Goal: Task Accomplishment & Management: Complete application form

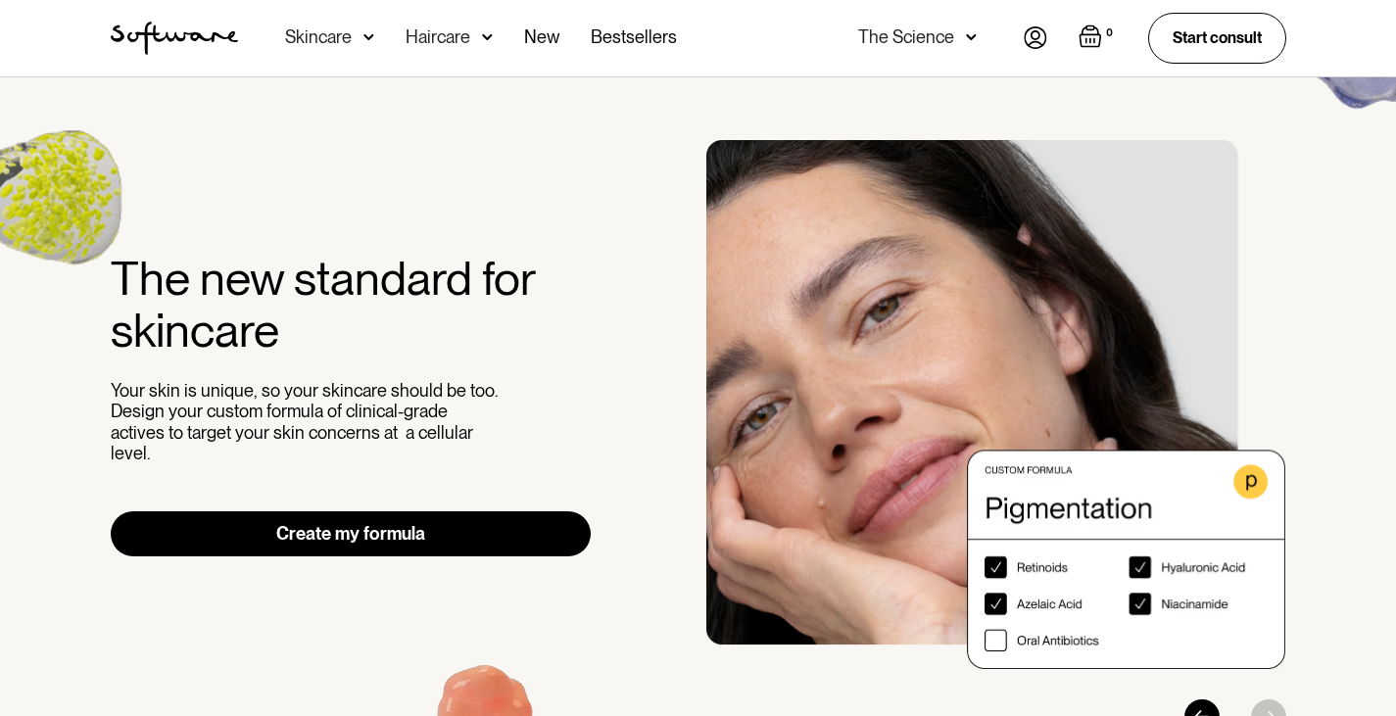
click at [1041, 32] on img at bounding box center [1036, 37] width 24 height 23
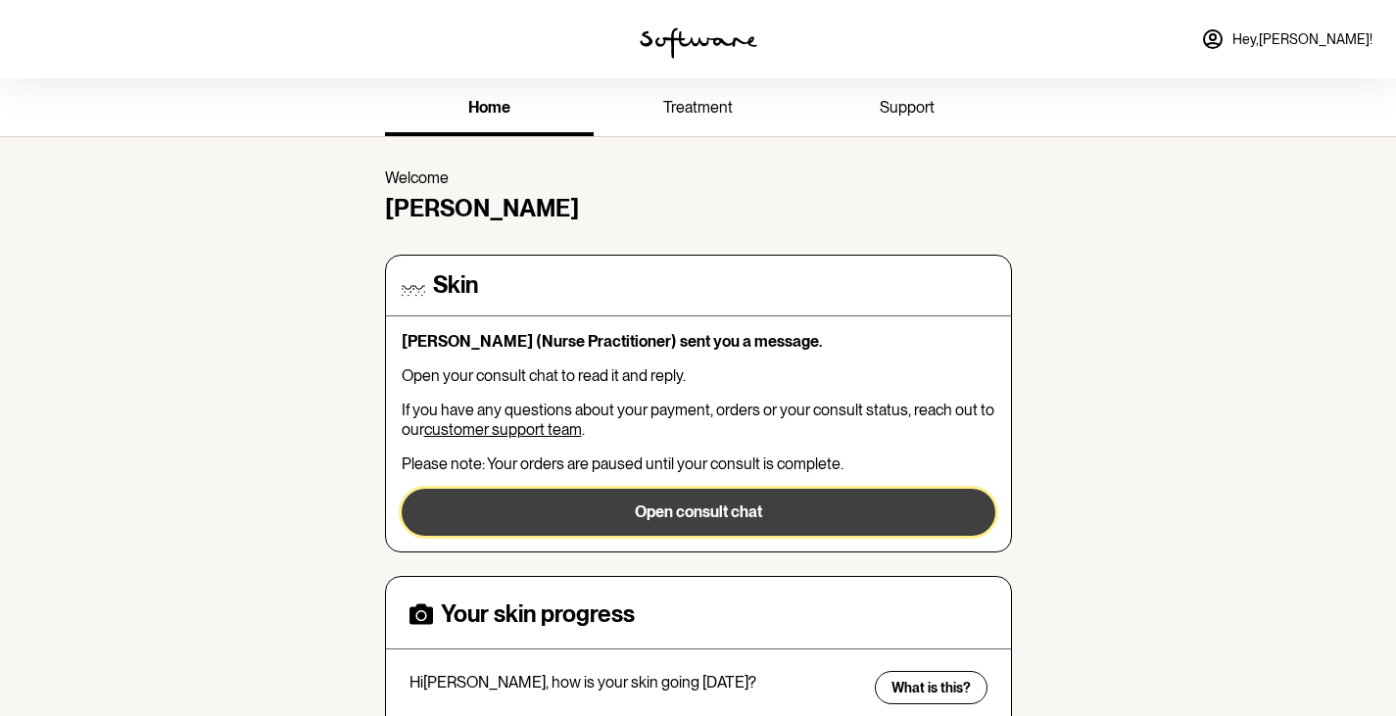
click at [739, 489] on button "Open consult chat" at bounding box center [699, 512] width 594 height 47
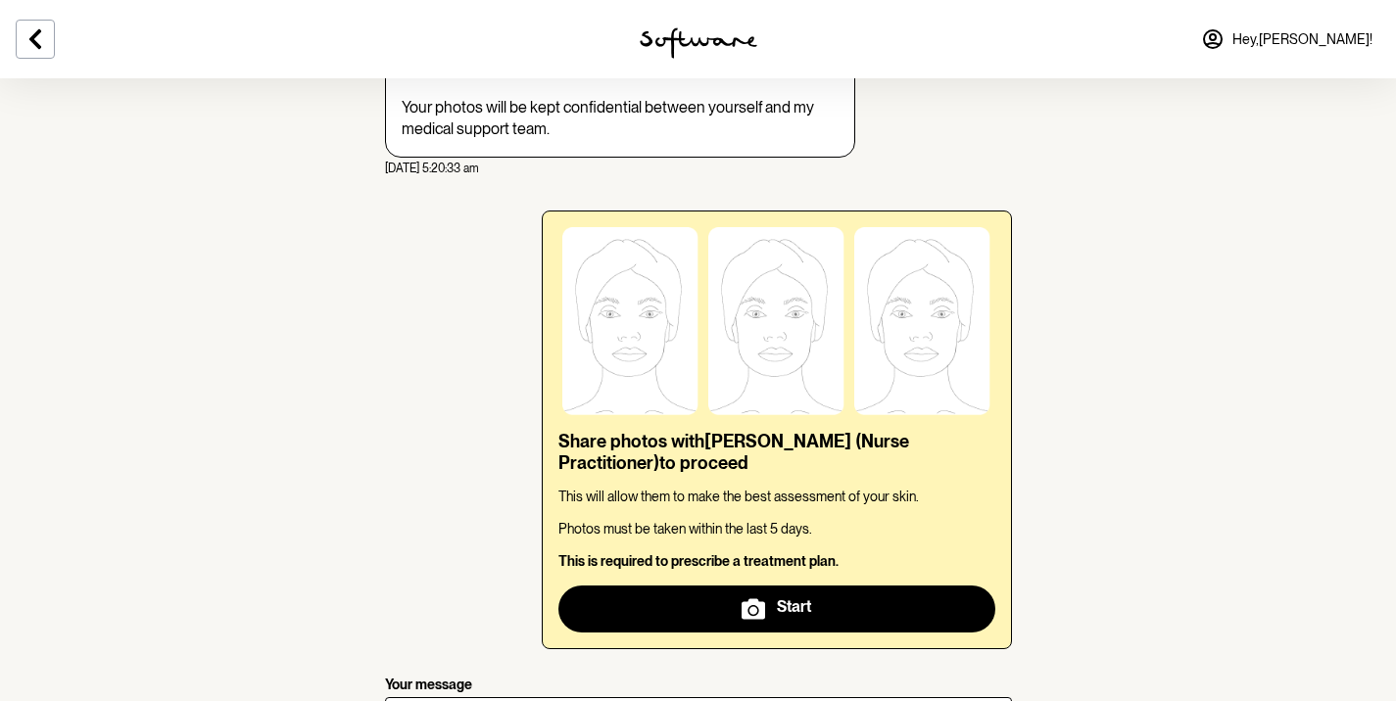
scroll to position [299, 0]
click at [637, 248] on img at bounding box center [630, 320] width 136 height 188
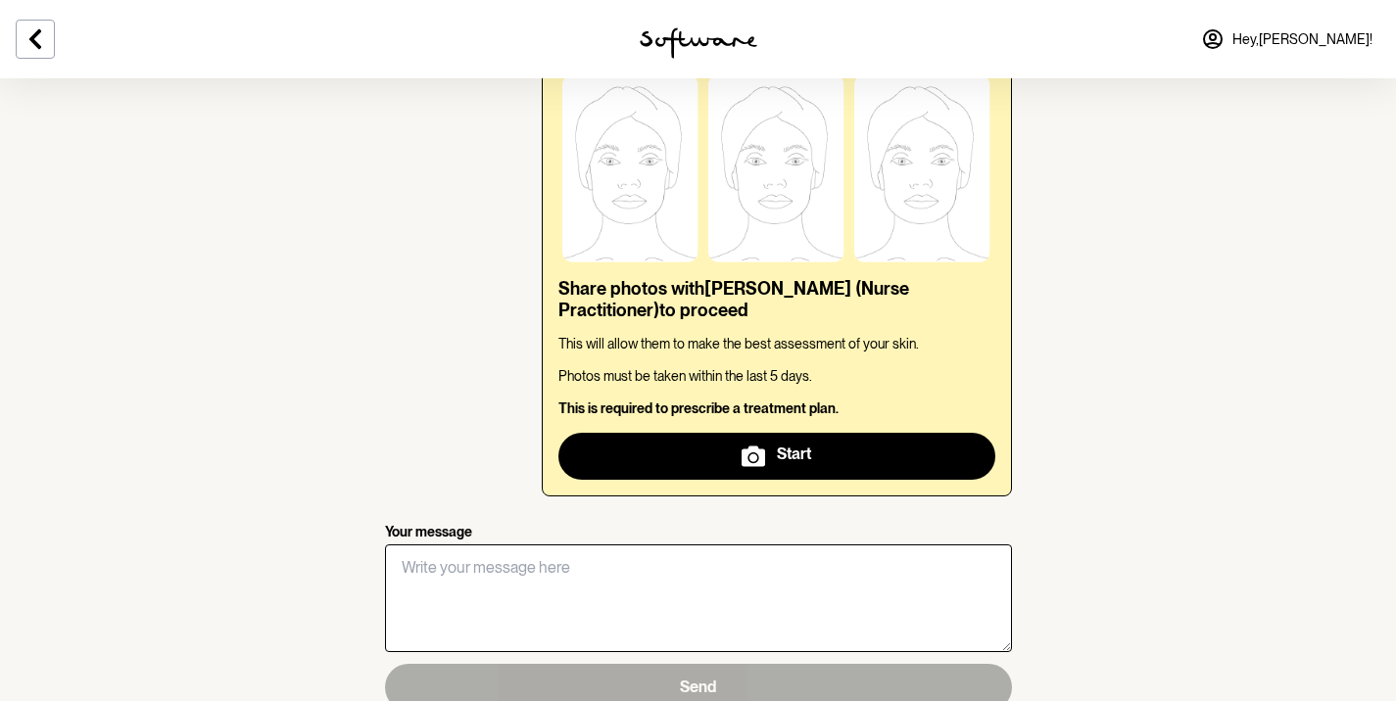
scroll to position [362, 0]
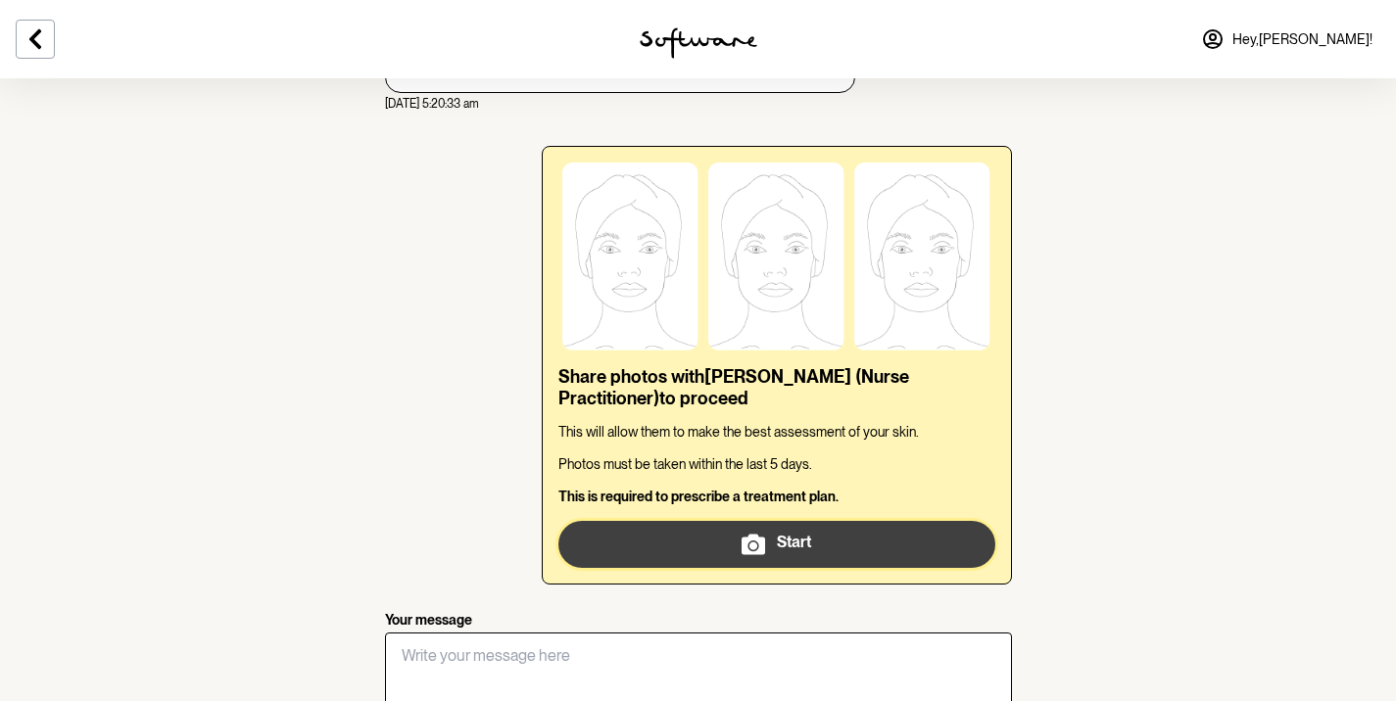
click at [790, 533] on div "Start" at bounding box center [777, 545] width 70 height 24
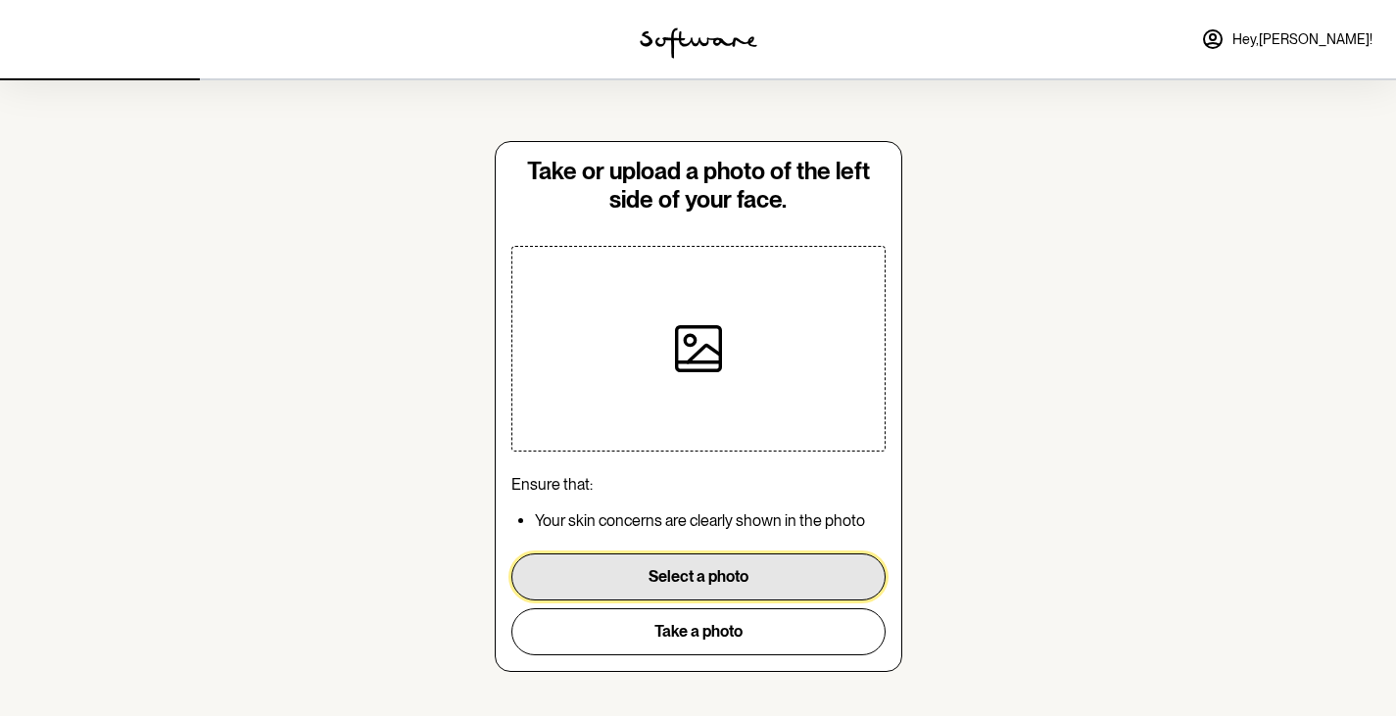
click at [718, 572] on button "Select a photo" at bounding box center [698, 577] width 374 height 47
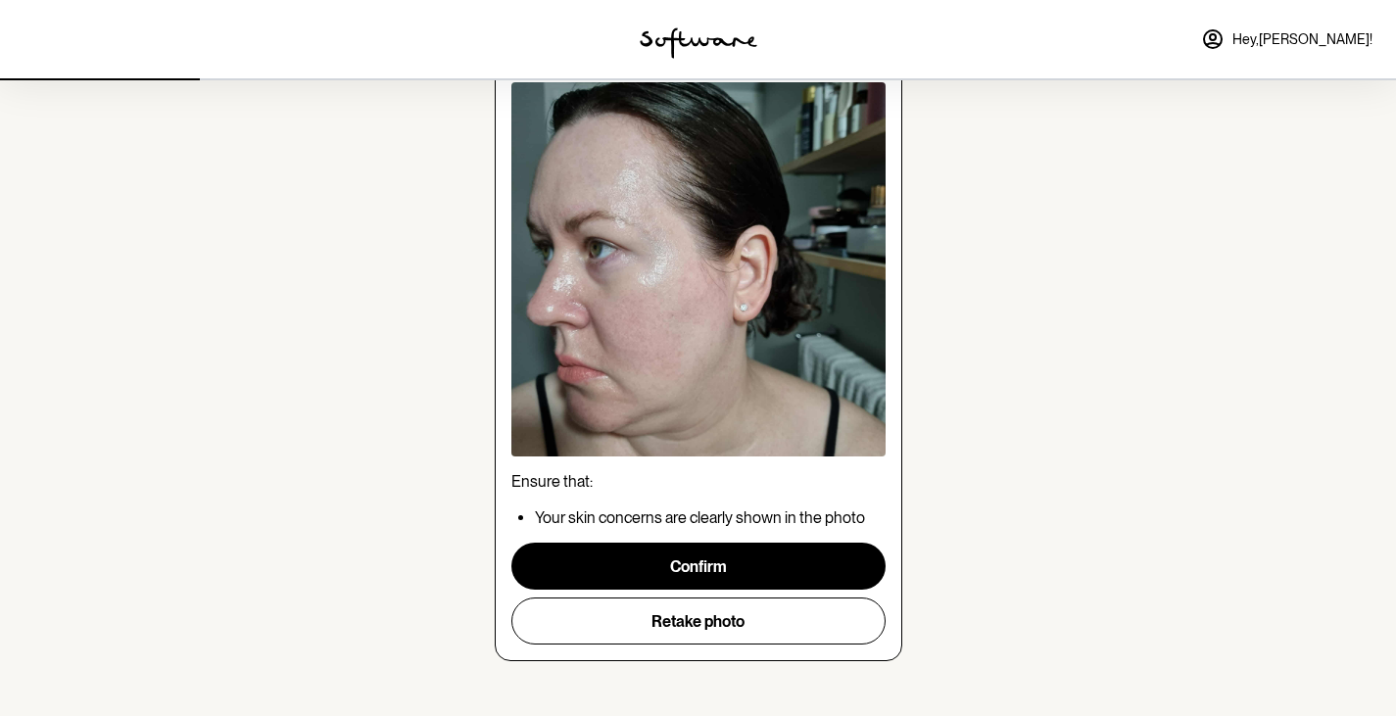
scroll to position [125, 0]
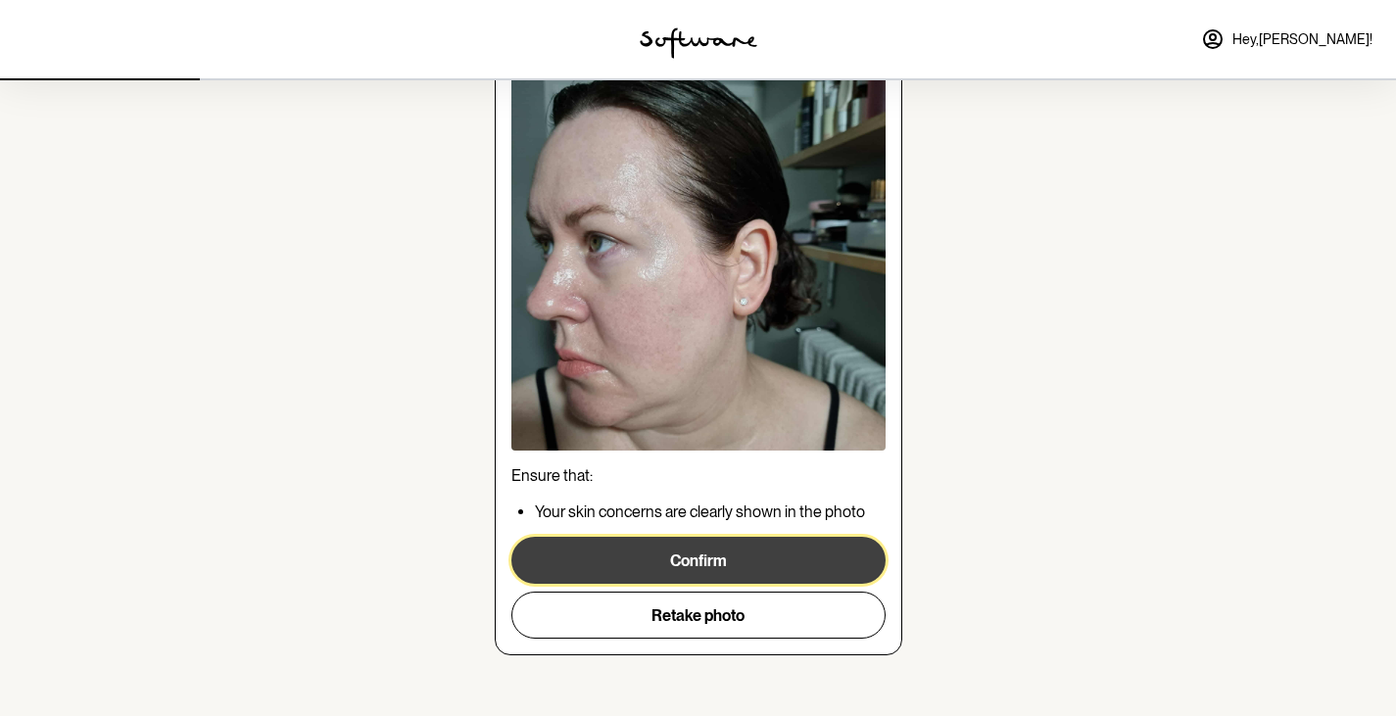
click at [708, 560] on button "Confirm" at bounding box center [698, 560] width 374 height 47
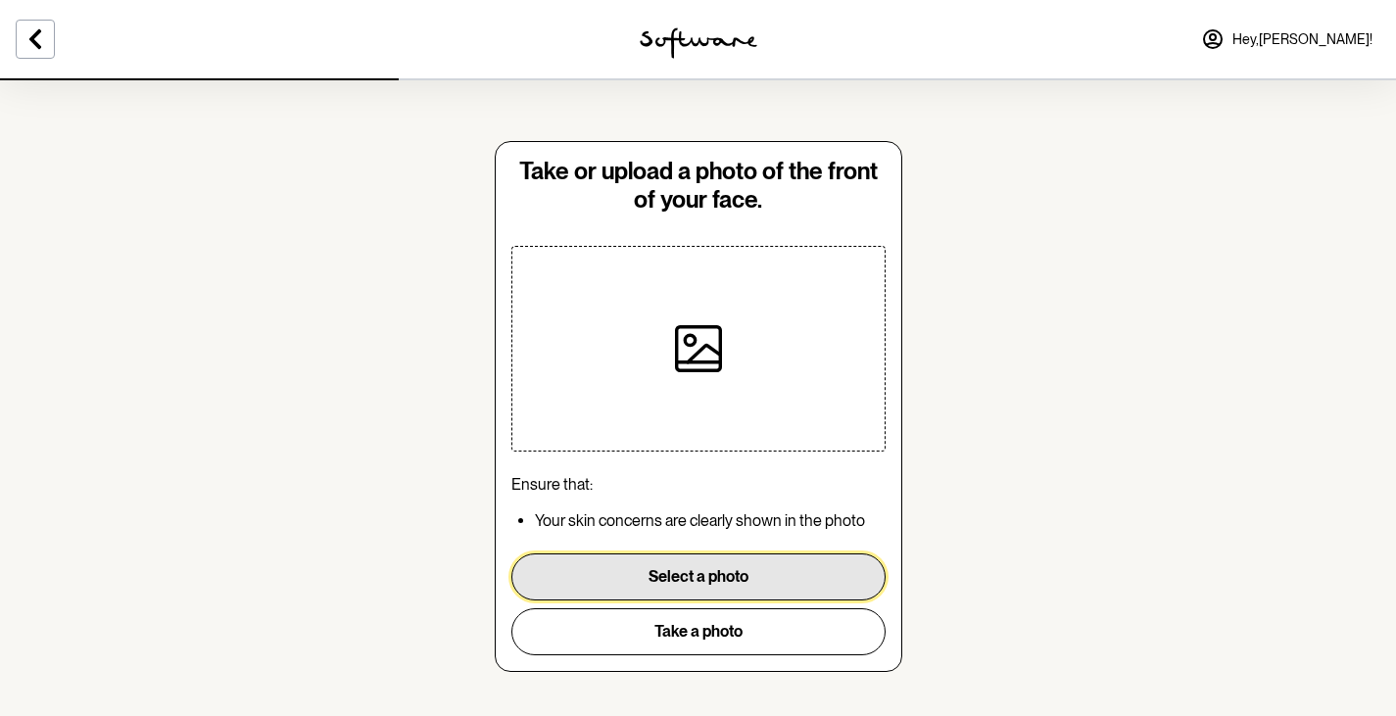
click at [708, 560] on button "Select a photo" at bounding box center [698, 577] width 374 height 47
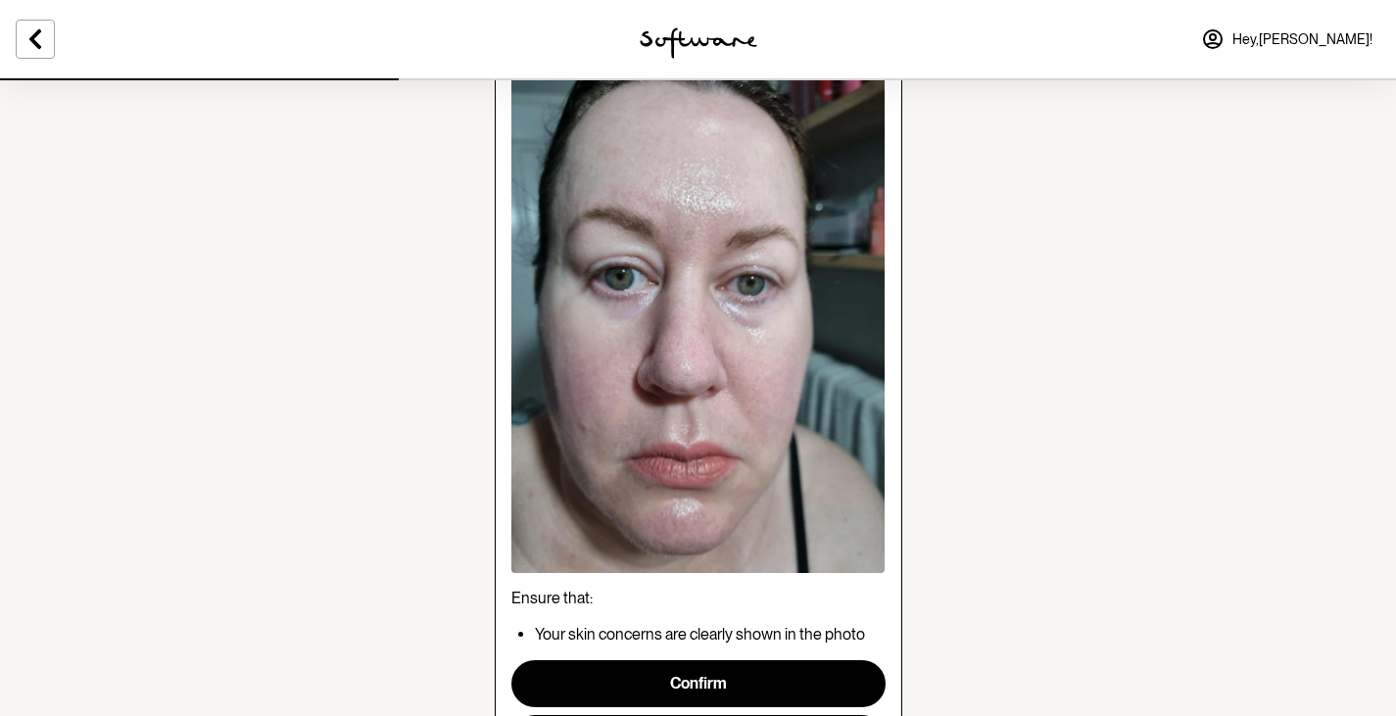
scroll to position [253, 0]
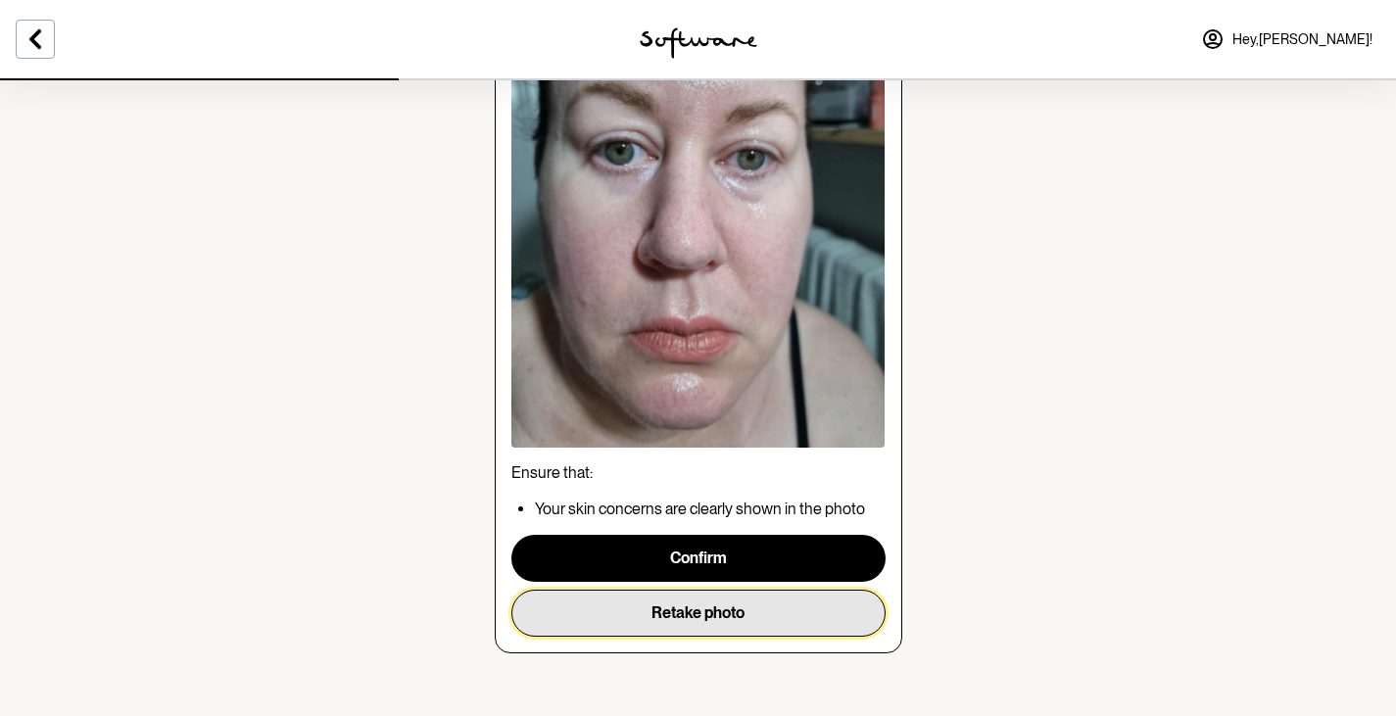
click at [730, 617] on button "Retake photo" at bounding box center [698, 613] width 374 height 47
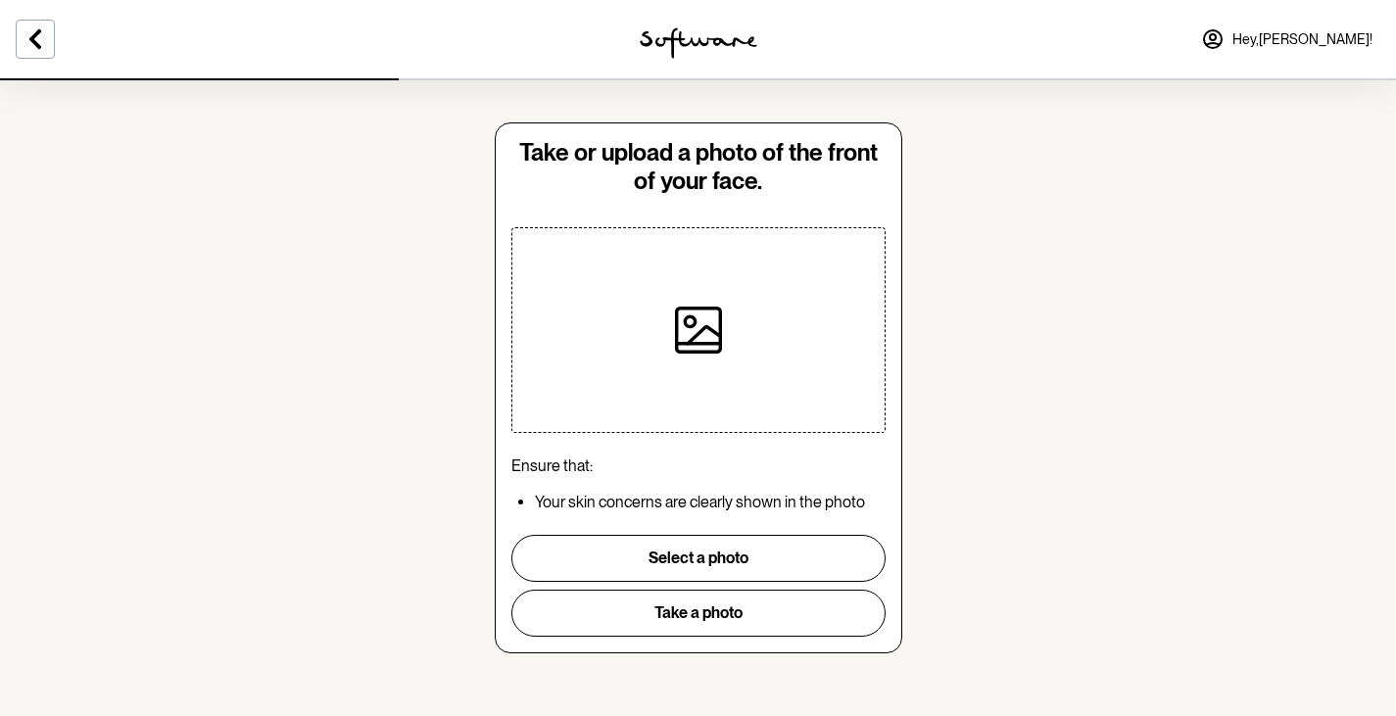
scroll to position [19, 0]
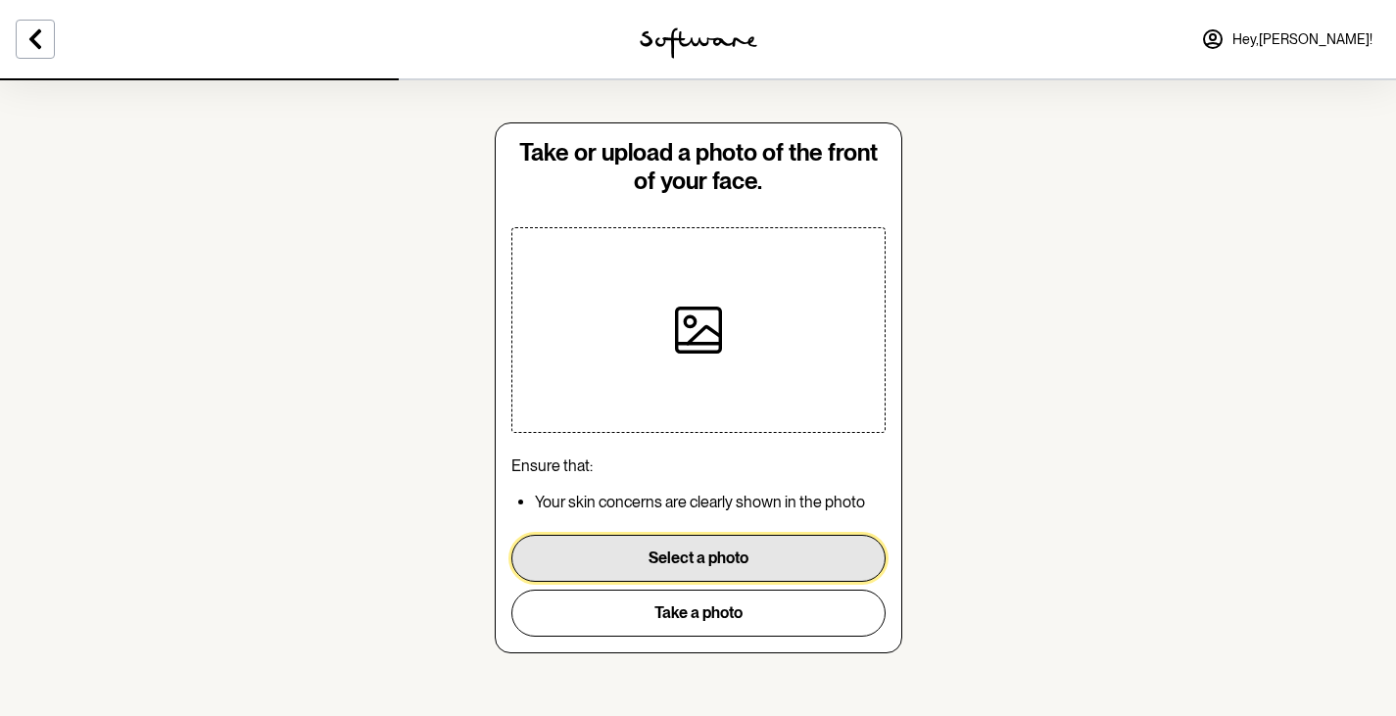
click at [718, 556] on button "Select a photo" at bounding box center [698, 558] width 374 height 47
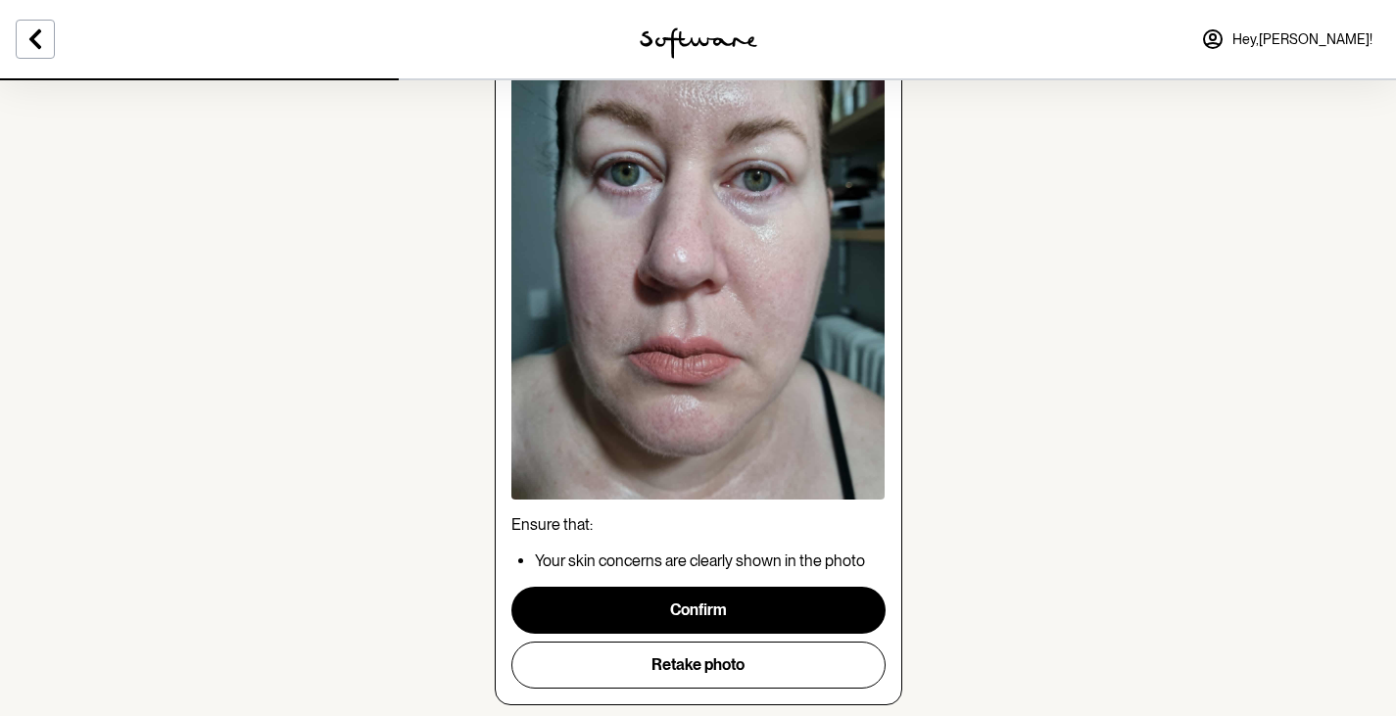
scroll to position [202, 0]
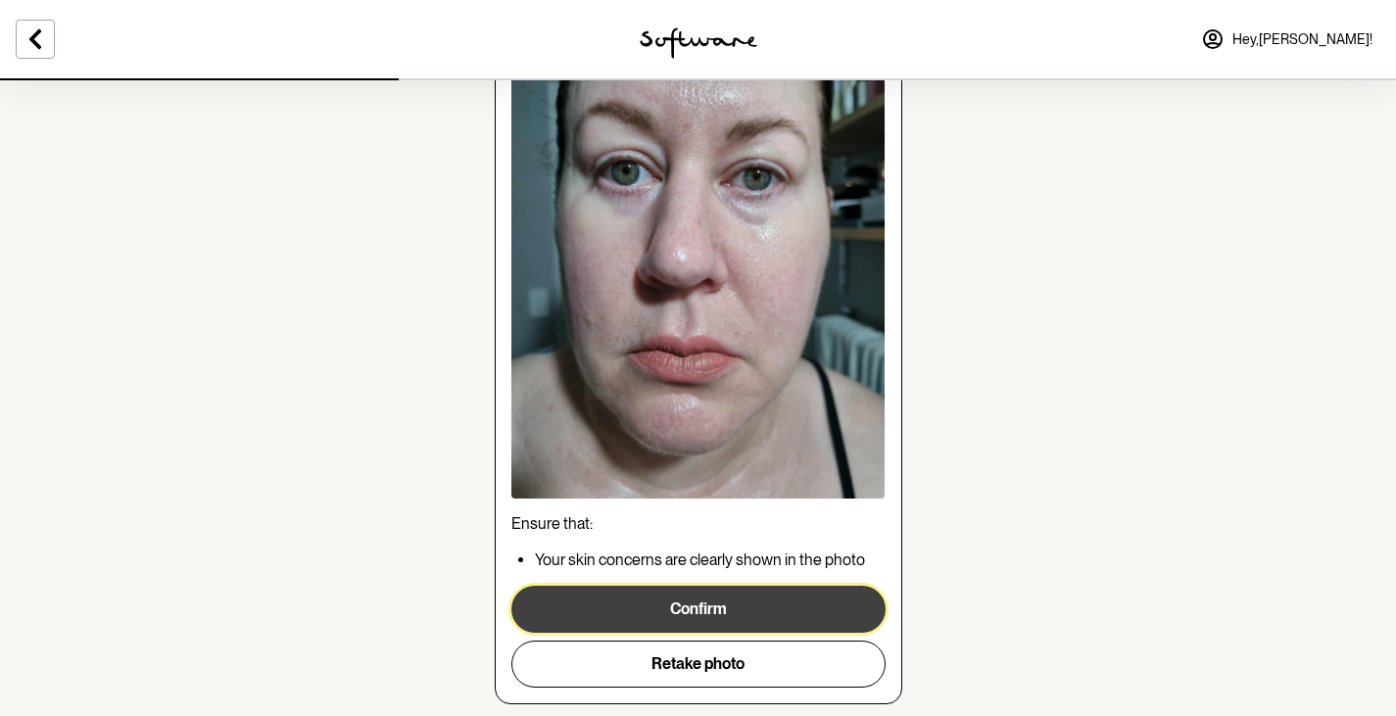
click at [728, 605] on button "Confirm" at bounding box center [698, 609] width 374 height 47
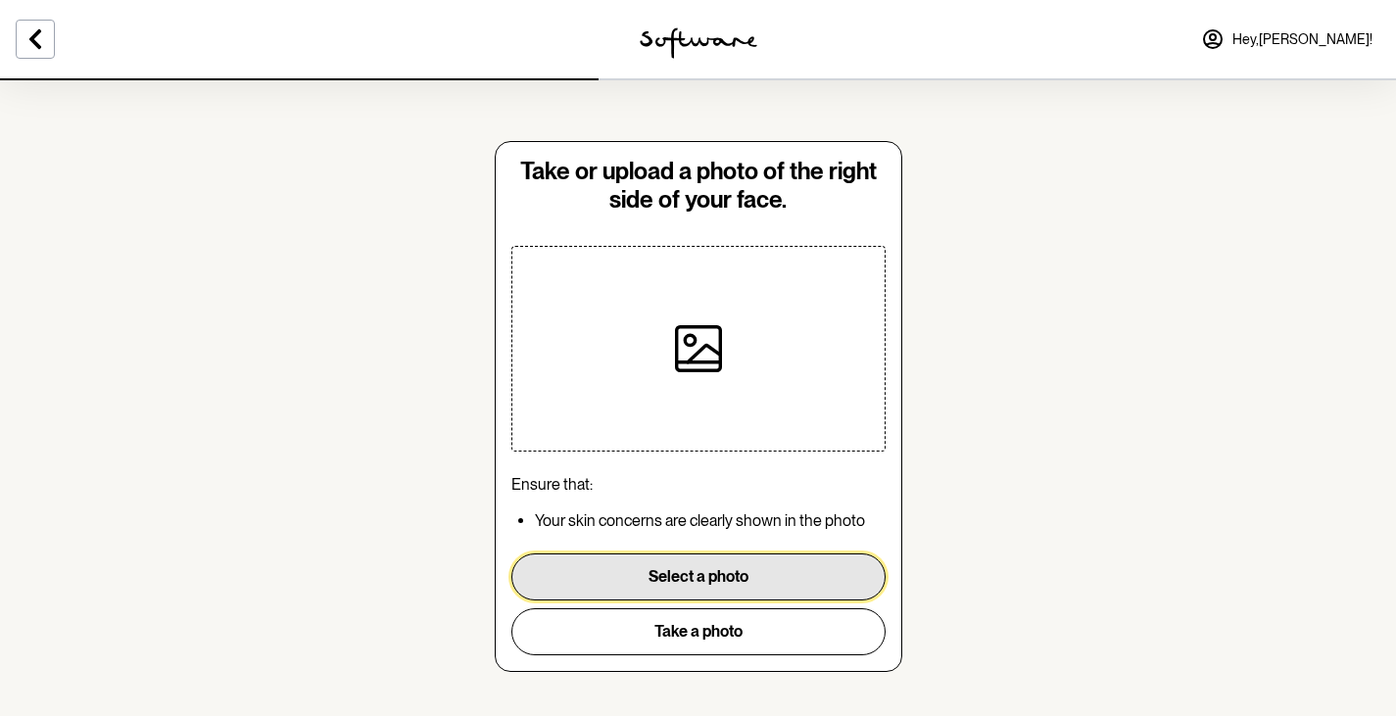
click at [728, 572] on button "Select a photo" at bounding box center [698, 577] width 374 height 47
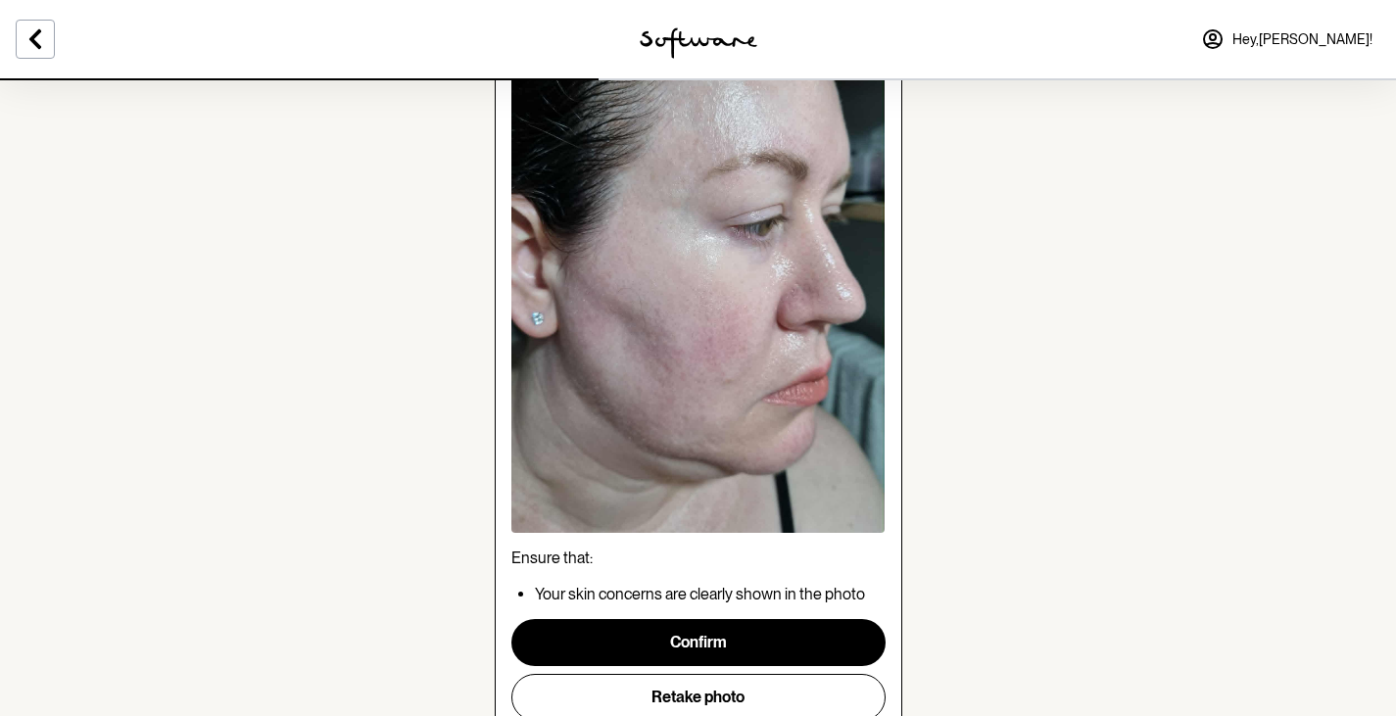
scroll to position [245, 0]
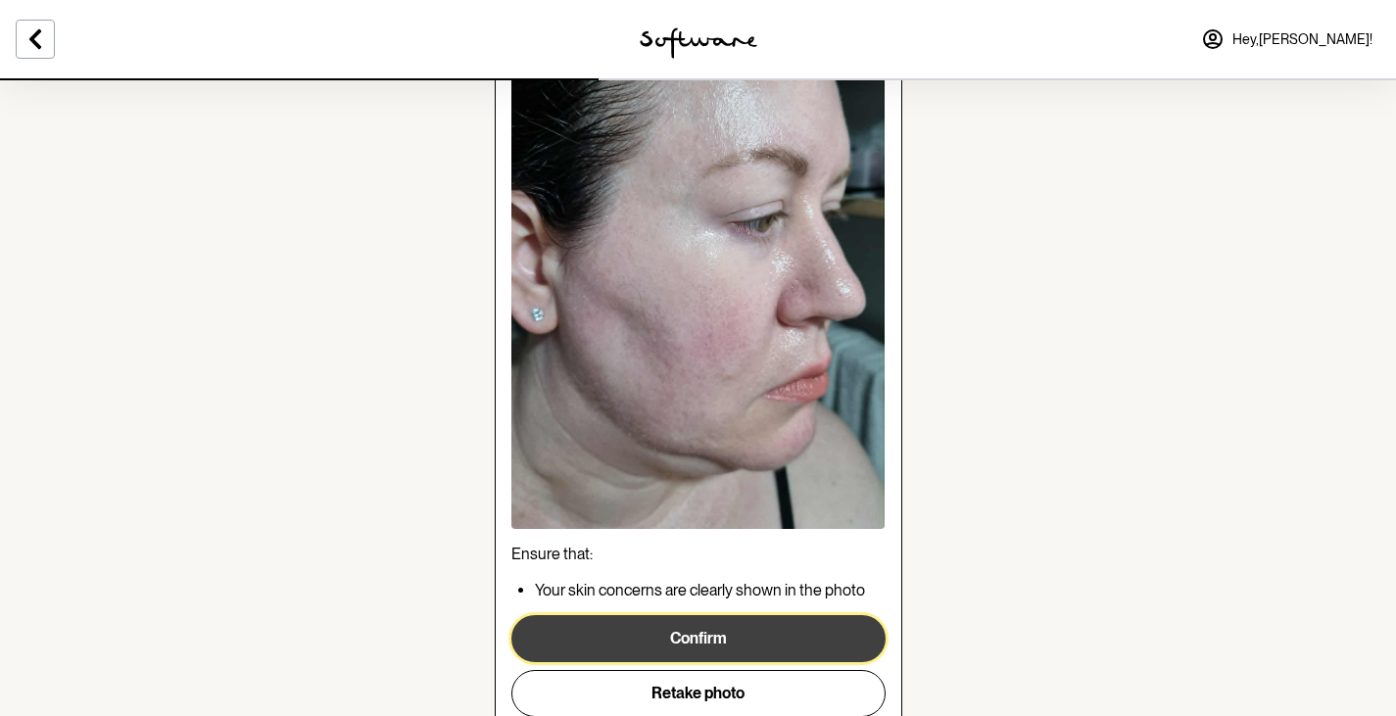
click at [715, 638] on button "Confirm" at bounding box center [698, 638] width 374 height 47
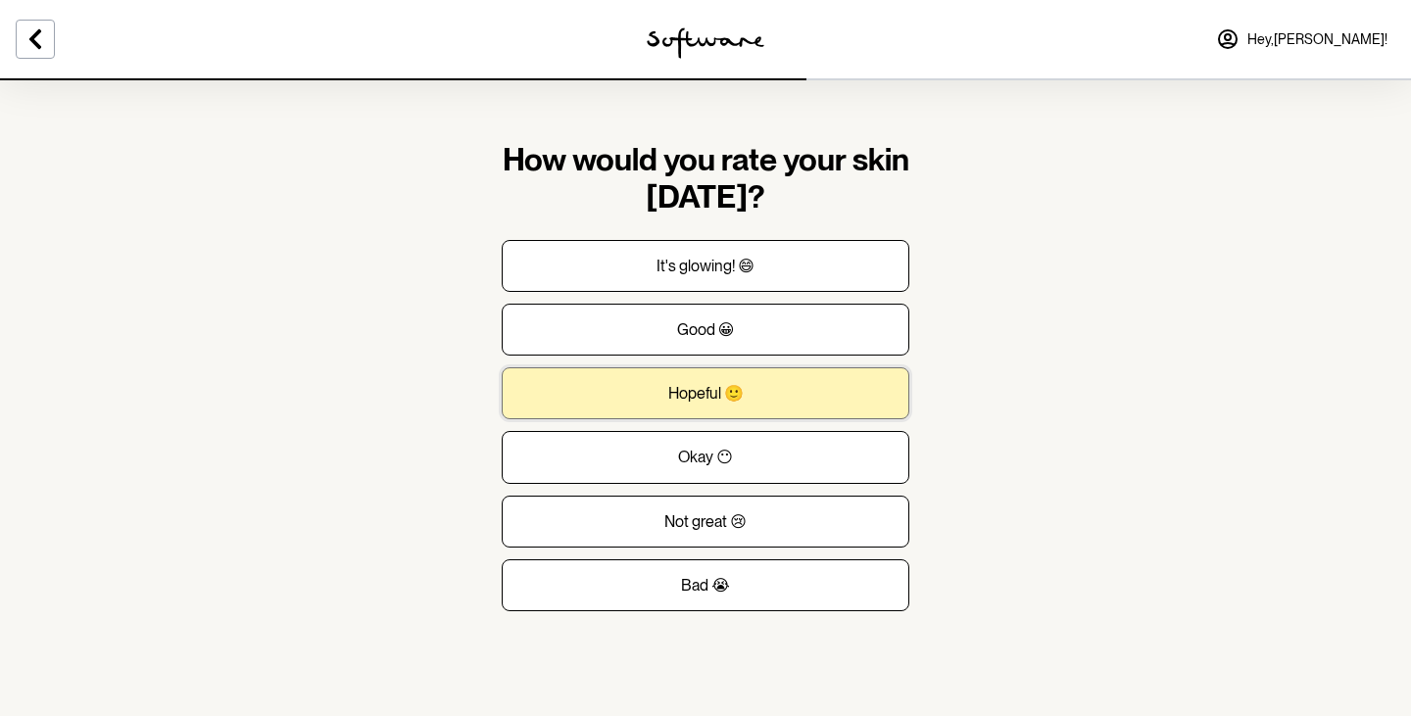
click at [814, 385] on button "Hopeful 🙂" at bounding box center [706, 393] width 408 height 52
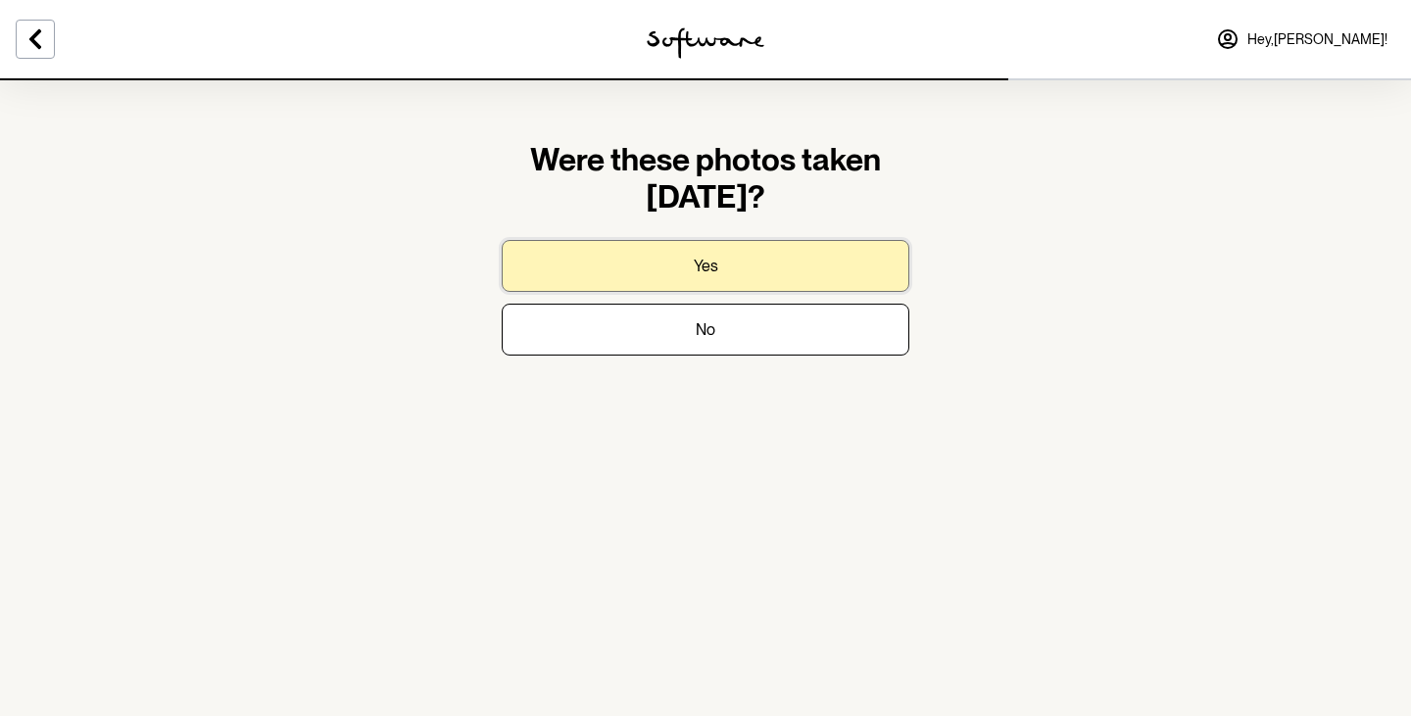
click at [783, 264] on button "Yes" at bounding box center [706, 266] width 408 height 52
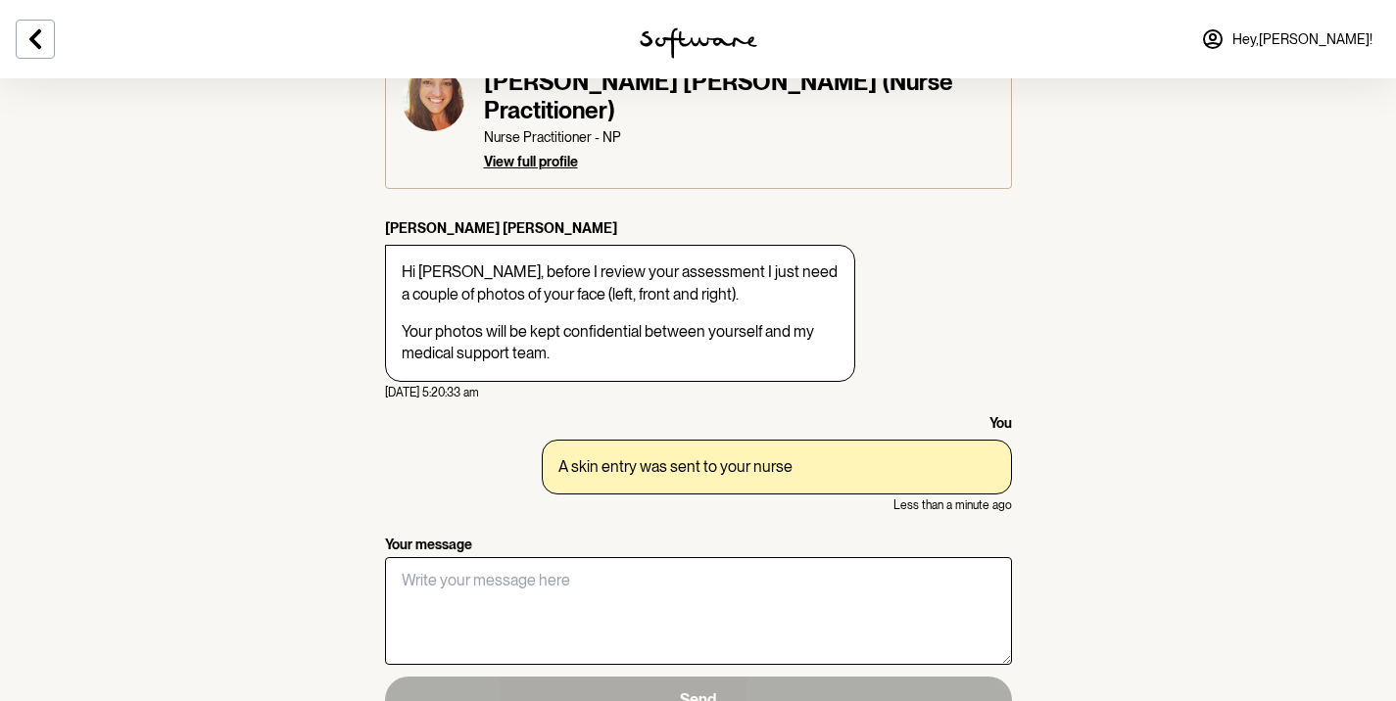
scroll to position [99, 0]
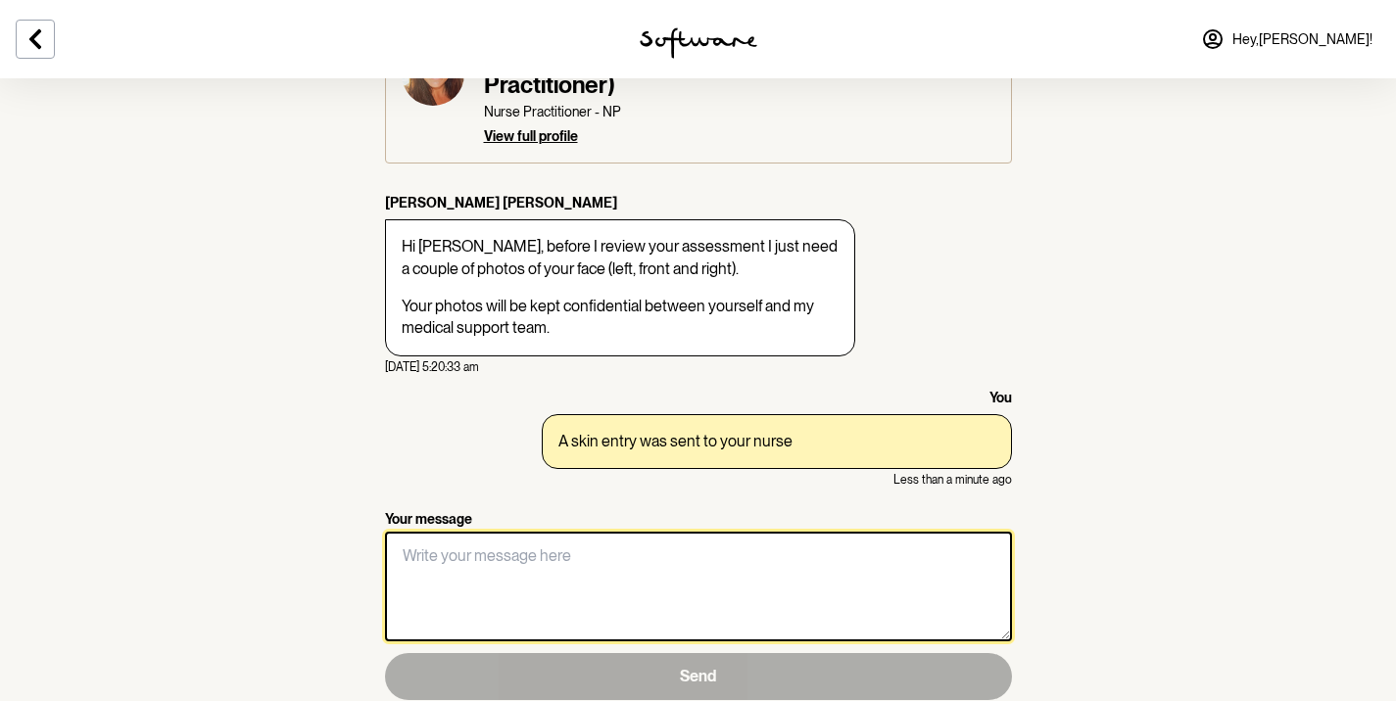
click at [700, 551] on textarea "Your message" at bounding box center [698, 587] width 627 height 110
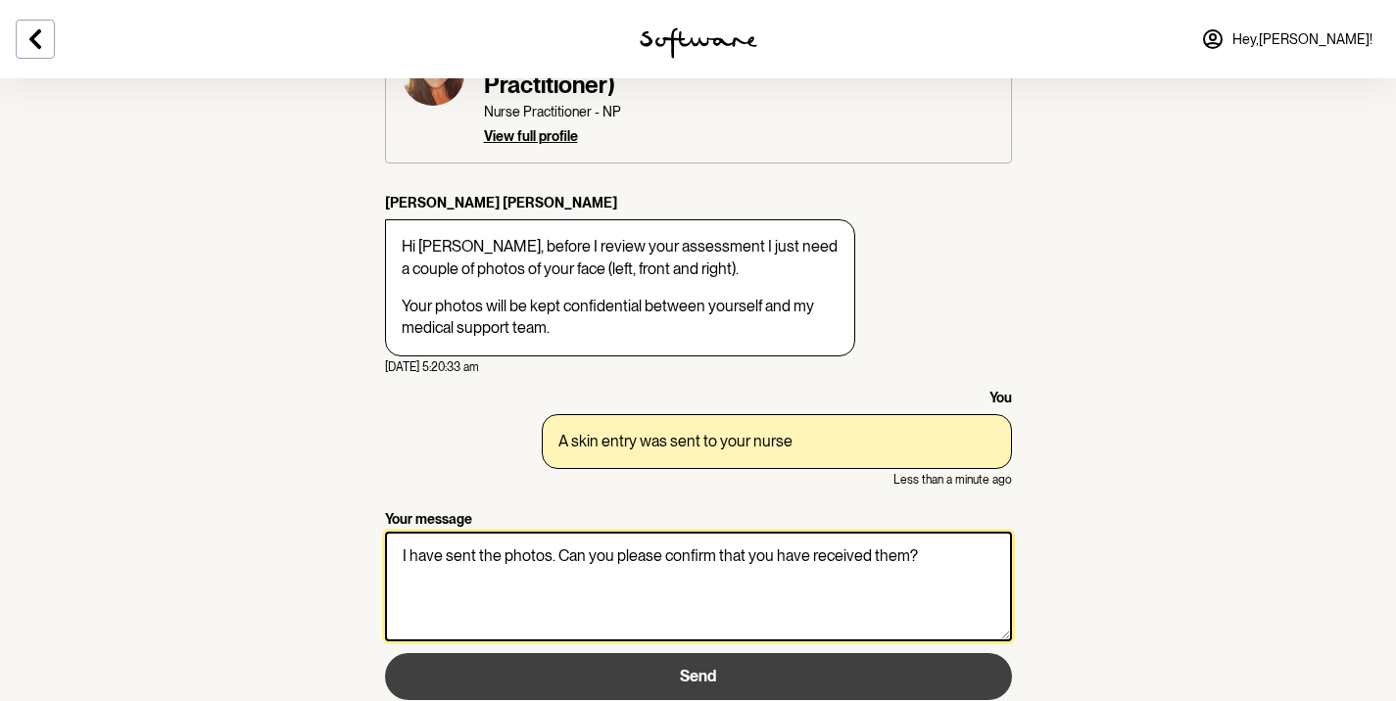
type textarea "I have sent the photos. Can you please confirm that you have received them?"
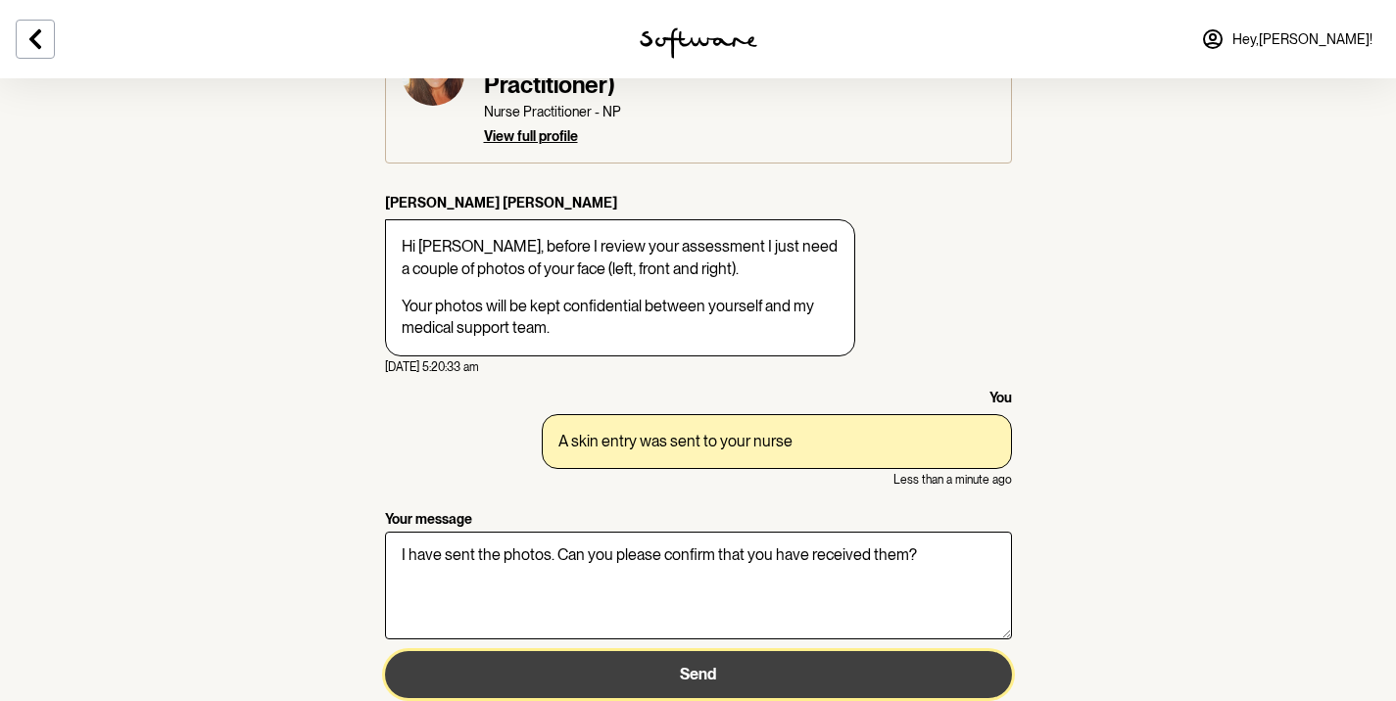
click at [713, 665] on span "Send" at bounding box center [698, 674] width 36 height 19
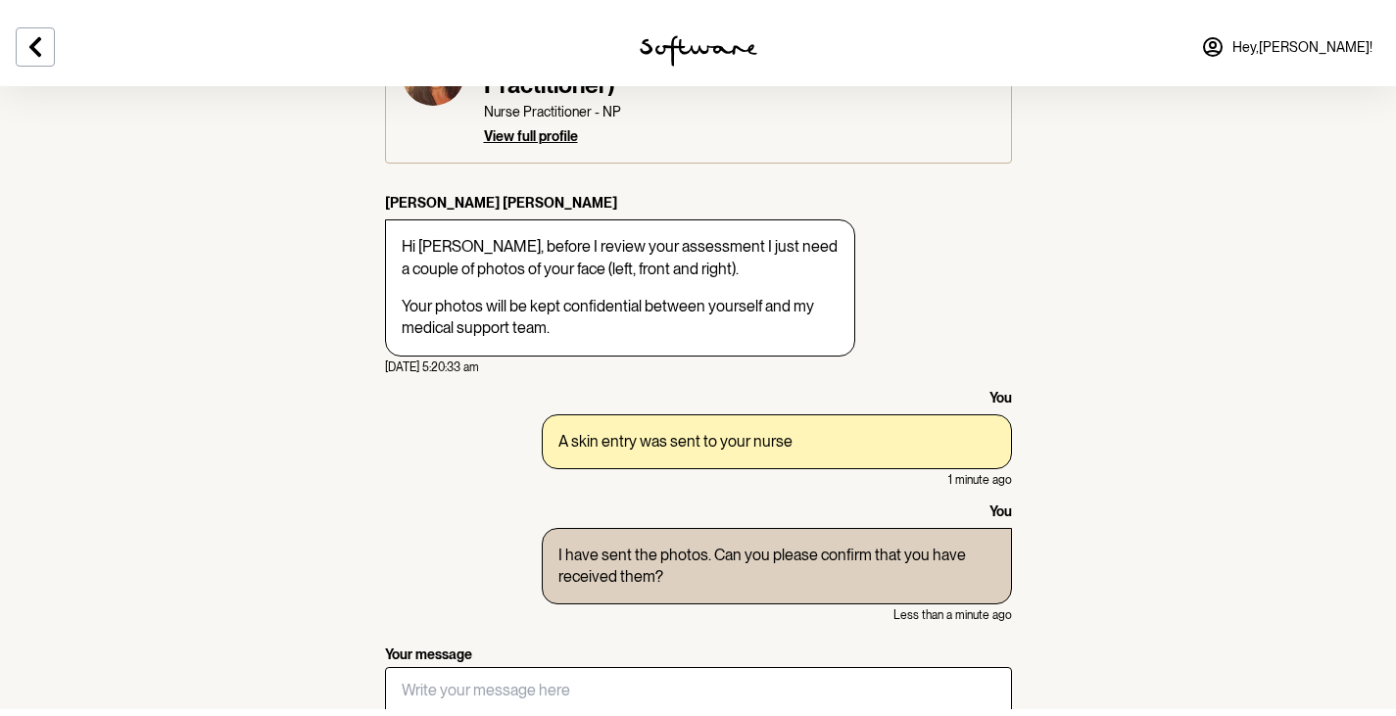
scroll to position [0, 0]
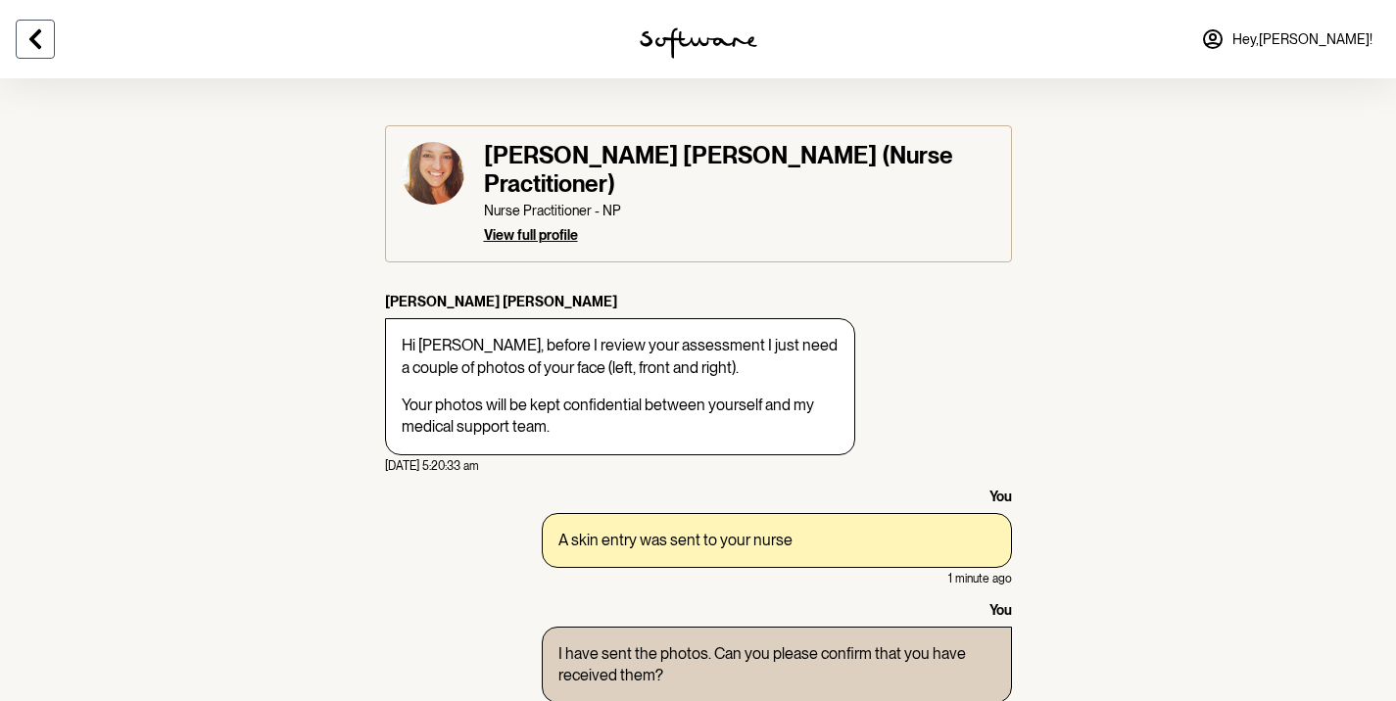
click at [41, 39] on icon at bounding box center [36, 39] width 24 height 24
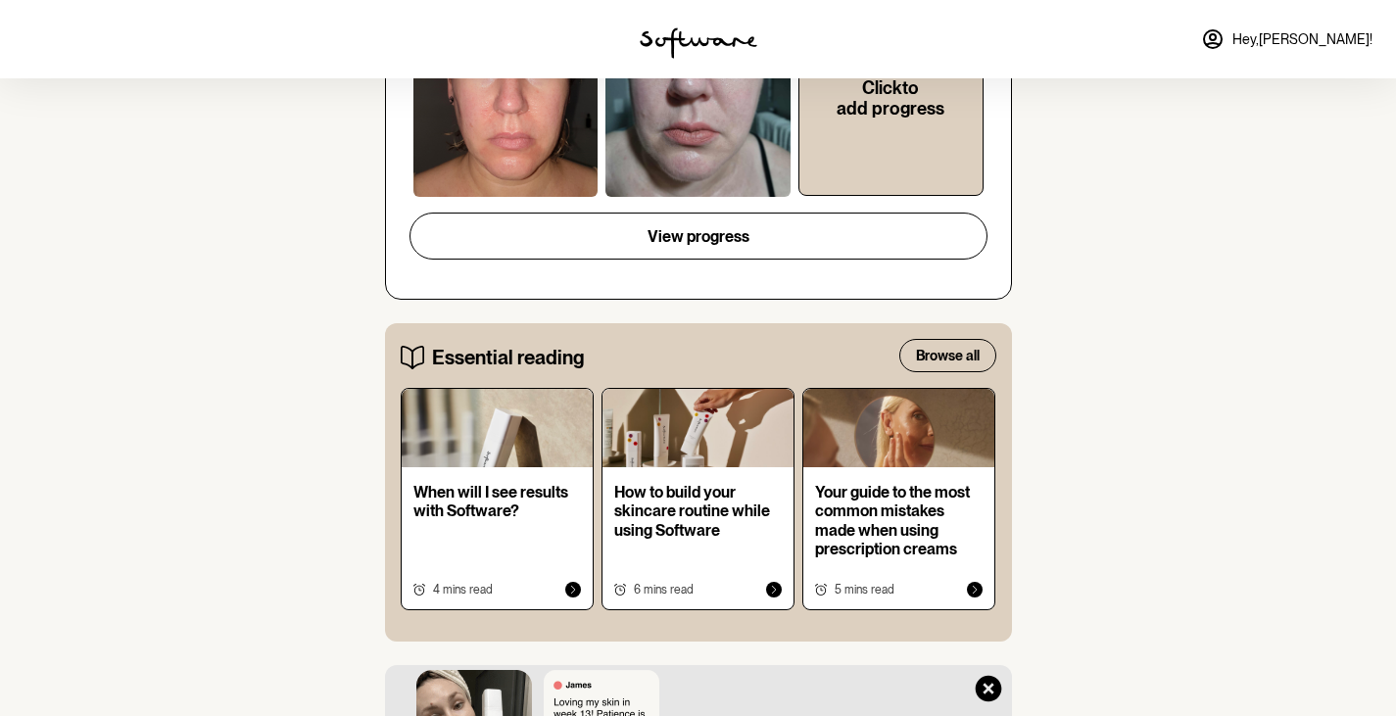
scroll to position [812, 0]
